Goal: Transaction & Acquisition: Purchase product/service

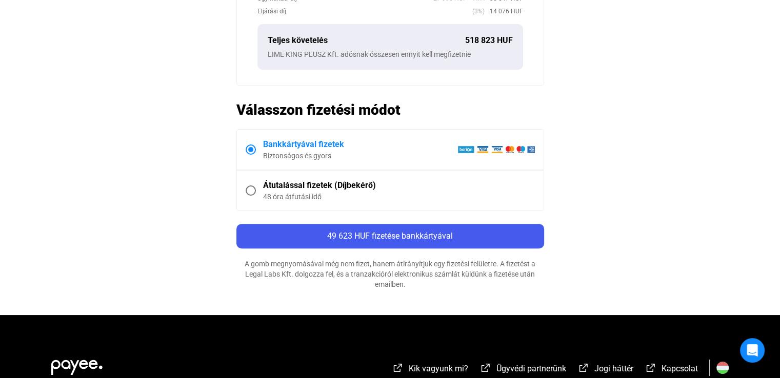
scroll to position [410, 0]
click at [342, 185] on div "Átutalással fizetek (Díjbekérő)" at bounding box center [399, 185] width 272 height 12
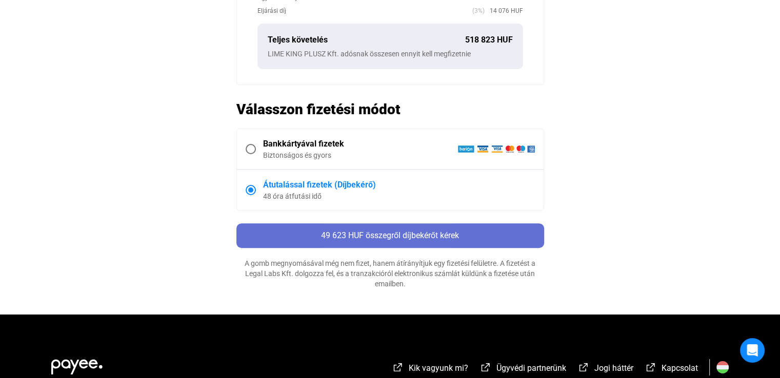
click at [368, 234] on span "49 623 HUF összegről díjbekérőt kérek" at bounding box center [390, 236] width 138 height 10
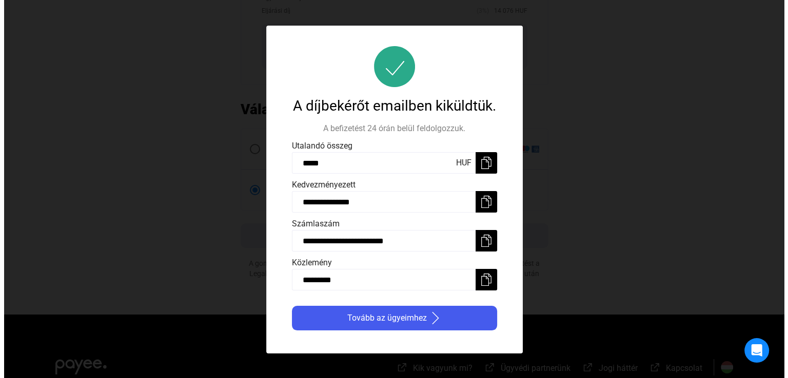
scroll to position [0, 0]
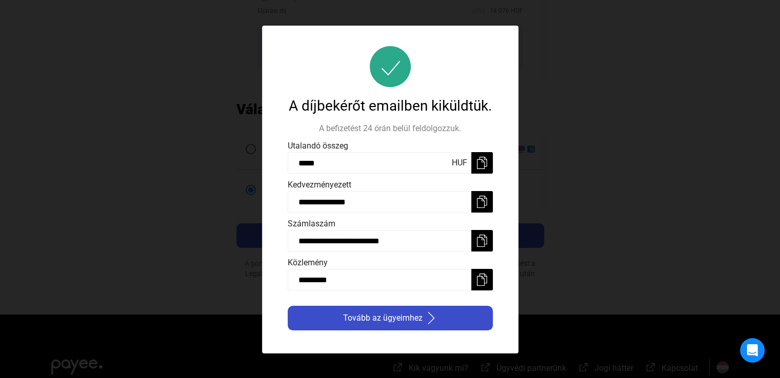
click at [418, 315] on span "Tovább az ügyeimhez" at bounding box center [382, 318] width 79 height 12
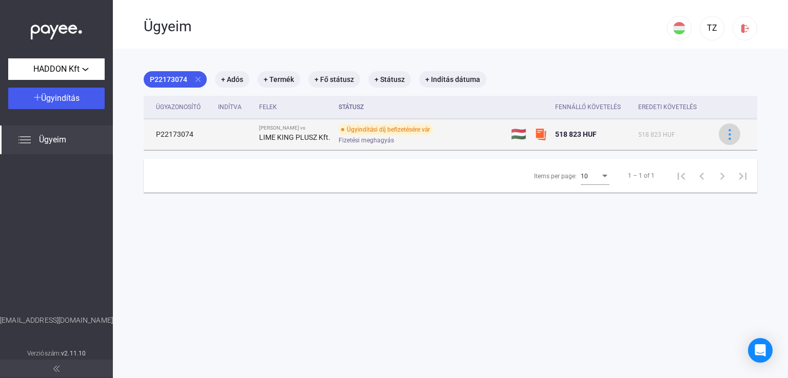
click at [724, 138] on img at bounding box center [729, 134] width 11 height 11
